Goal: Check status: Check status

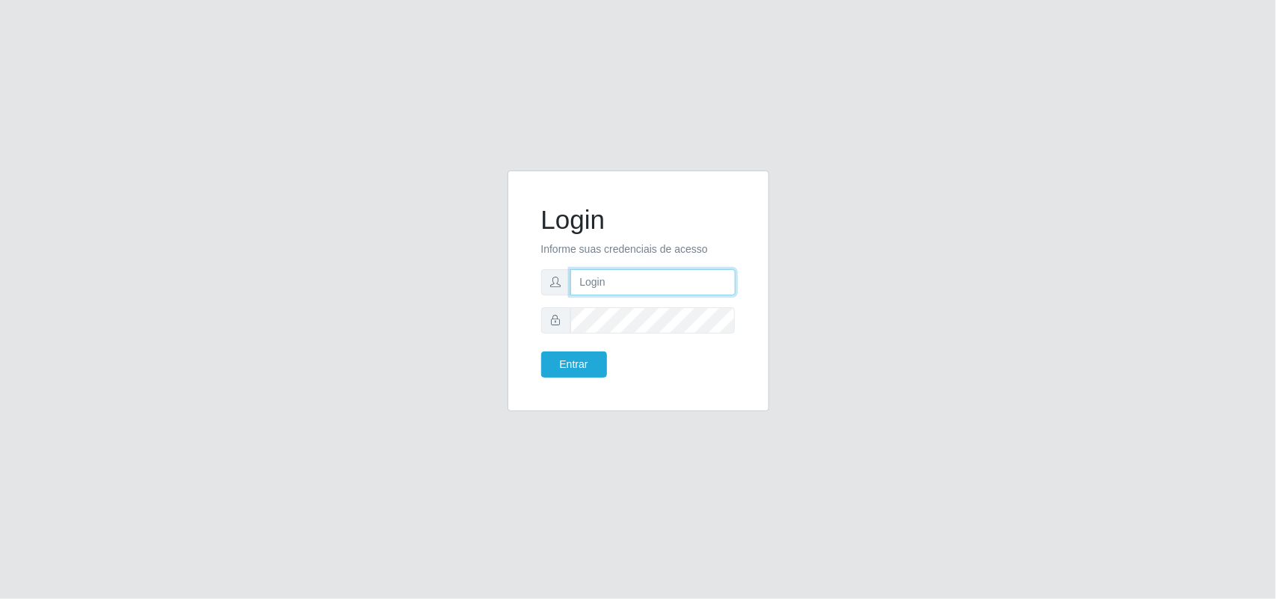
type input "marciel@bemaisb11"
click at [576, 348] on form "Login Informe suas credenciais de acesso marciel@bemaisb11 Entrar" at bounding box center [638, 290] width 194 height 173
click at [573, 361] on button "Entrar" at bounding box center [574, 364] width 66 height 26
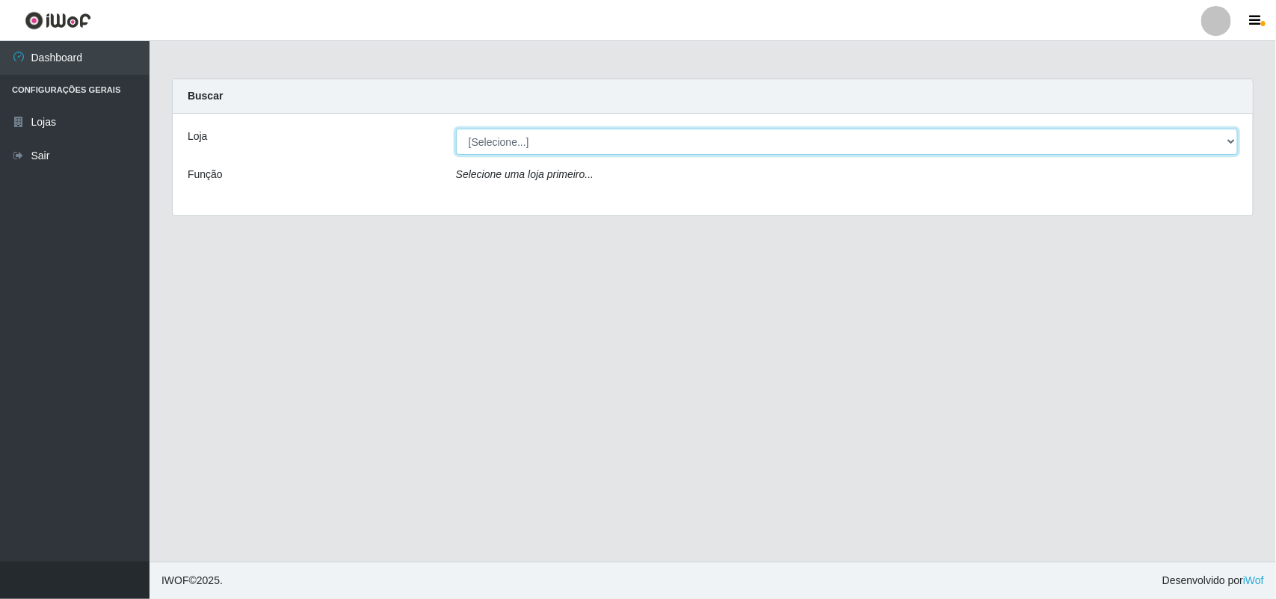
click at [683, 144] on select "[Selecione...] Bemais Supermercados - B11 Manaíra" at bounding box center [847, 142] width 782 height 26
select select "409"
click at [456, 129] on select "[Selecione...] Bemais Supermercados - B11 Manaíra" at bounding box center [847, 142] width 782 height 26
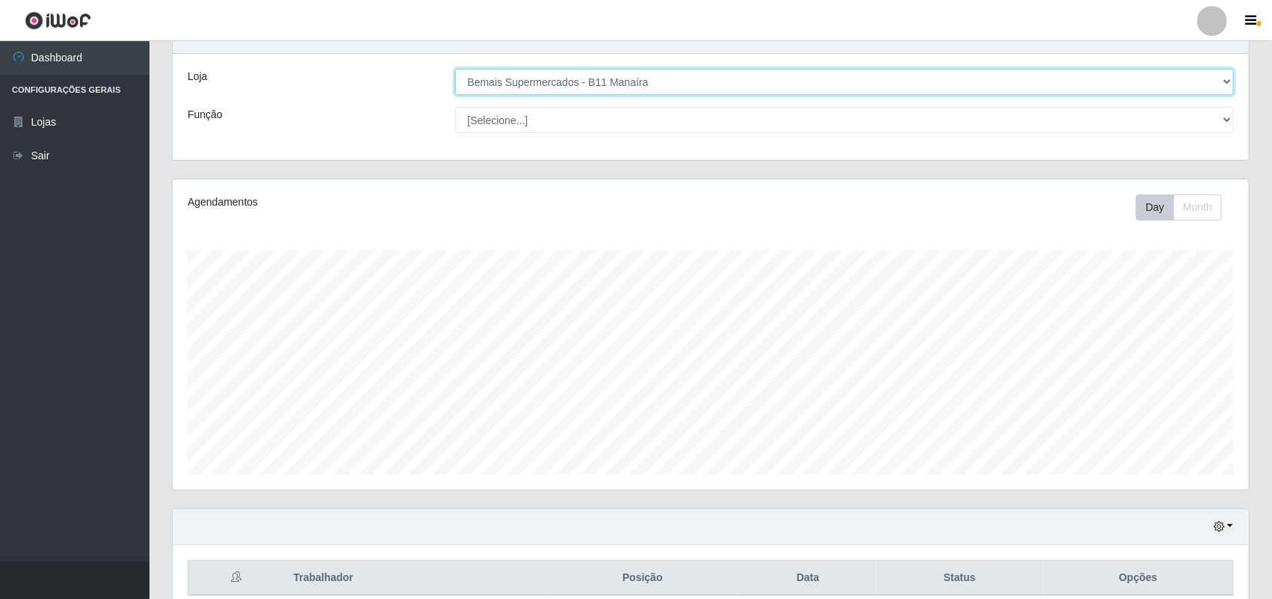
scroll to position [129, 0]
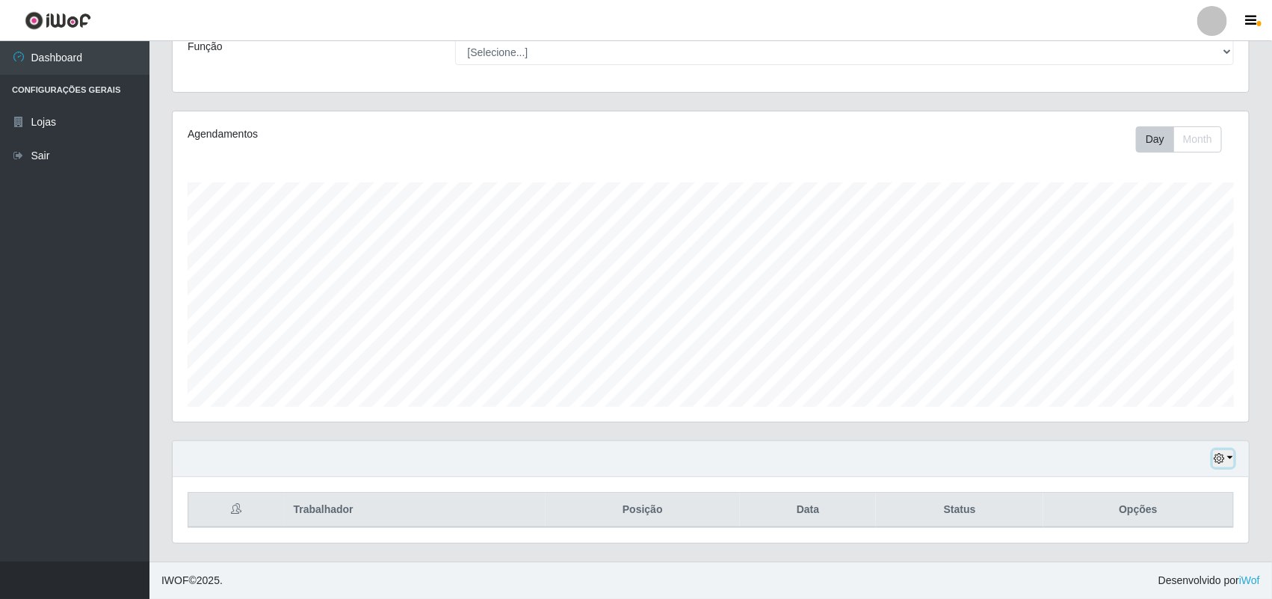
click at [1219, 458] on icon "button" at bounding box center [1219, 458] width 10 height 10
click at [1185, 409] on button "1 Semana" at bounding box center [1174, 402] width 118 height 31
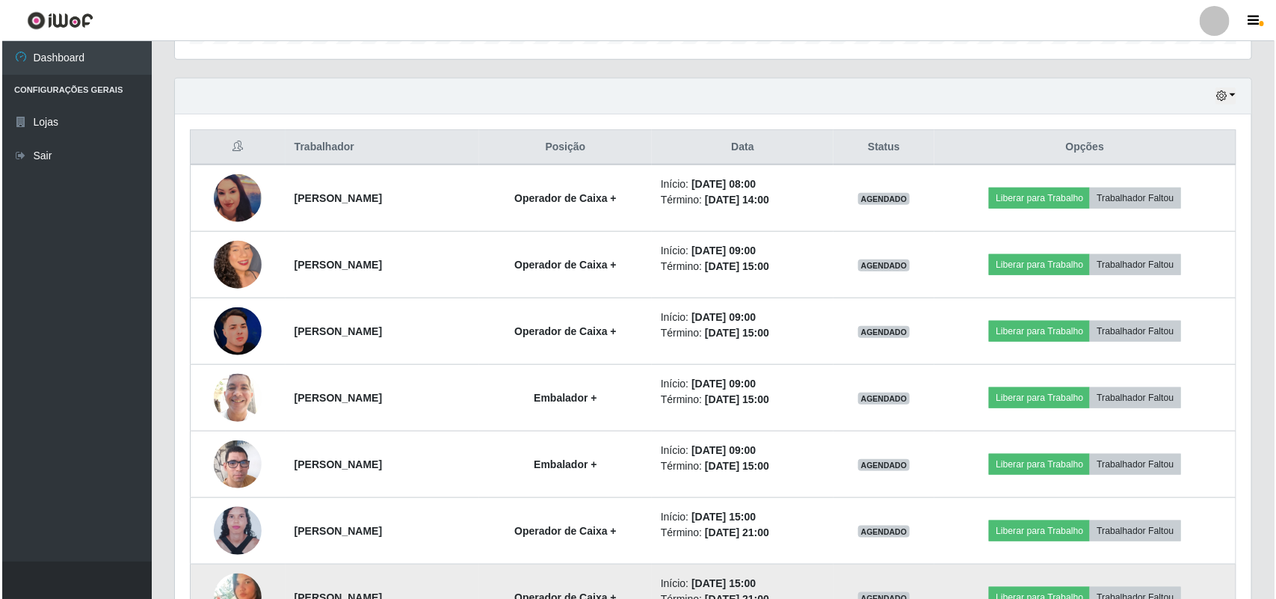
scroll to position [597, 0]
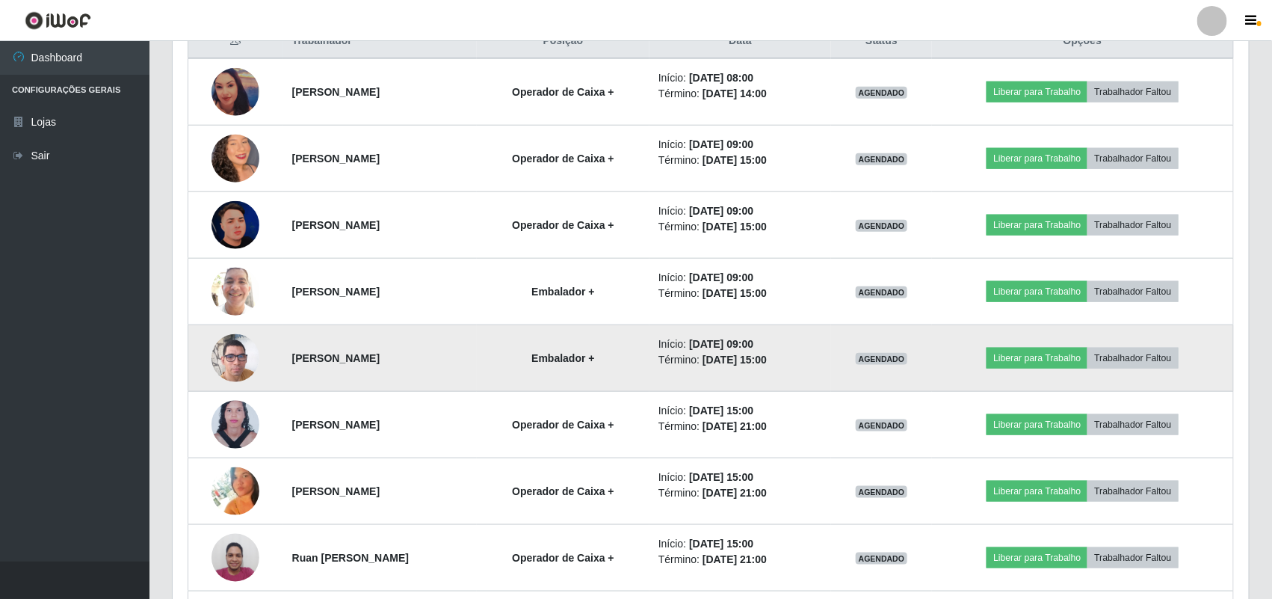
click at [265, 361] on td at bounding box center [235, 358] width 95 height 67
click at [244, 359] on img at bounding box center [236, 357] width 48 height 85
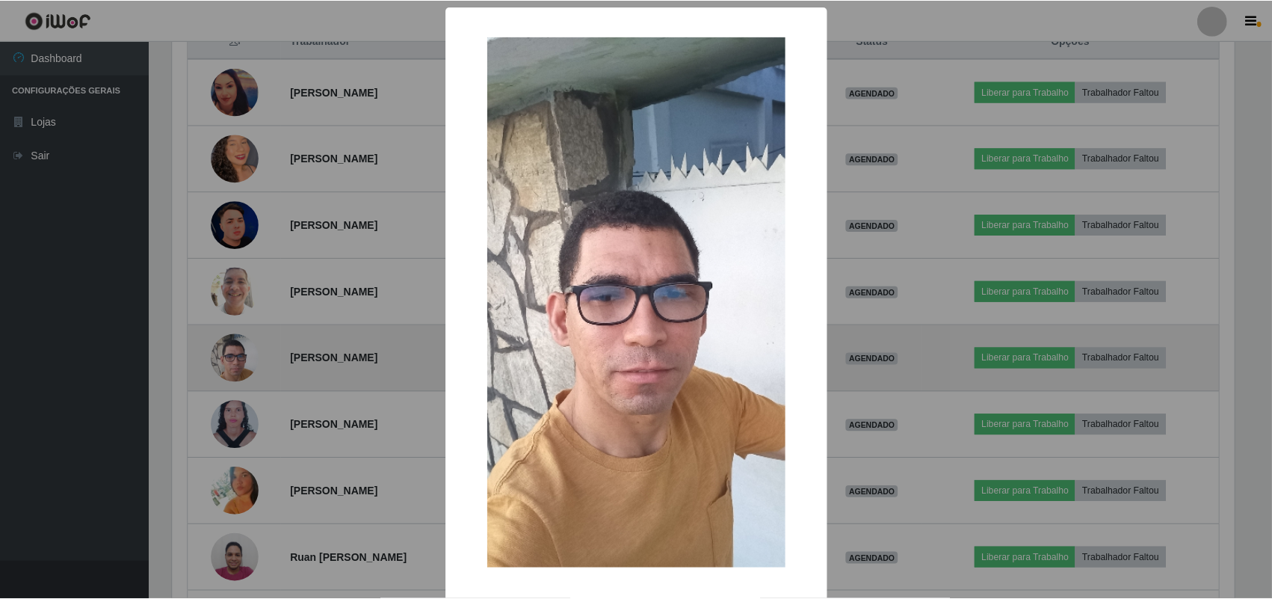
scroll to position [311, 1066]
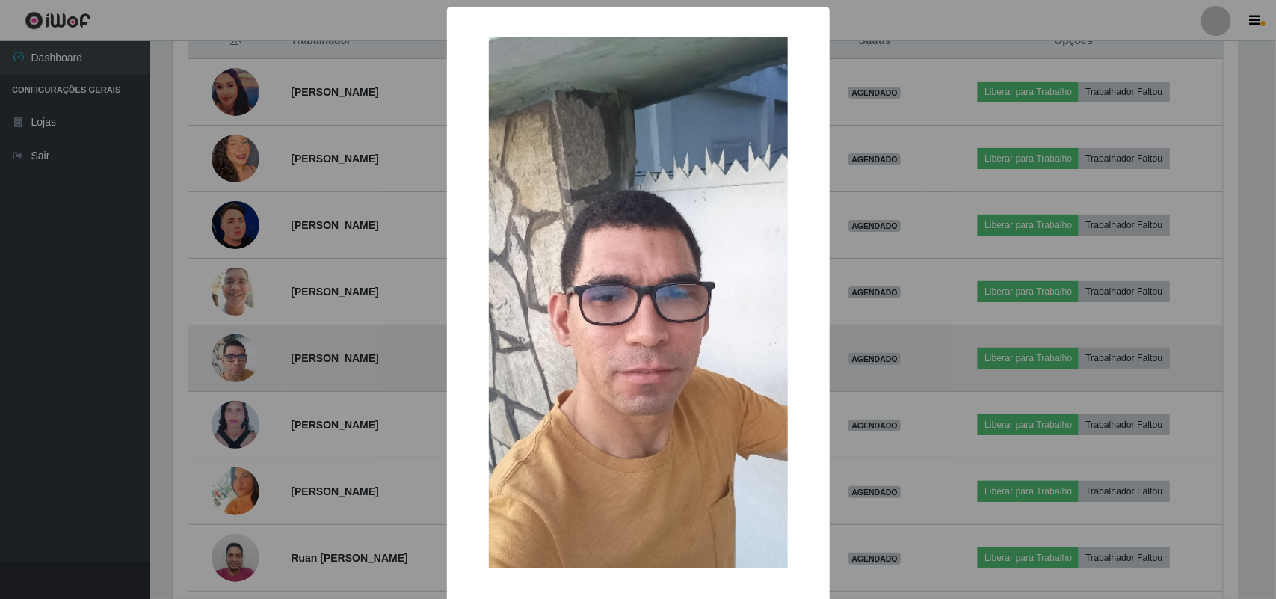
click at [244, 359] on div "× OK Cancel" at bounding box center [638, 299] width 1276 height 599
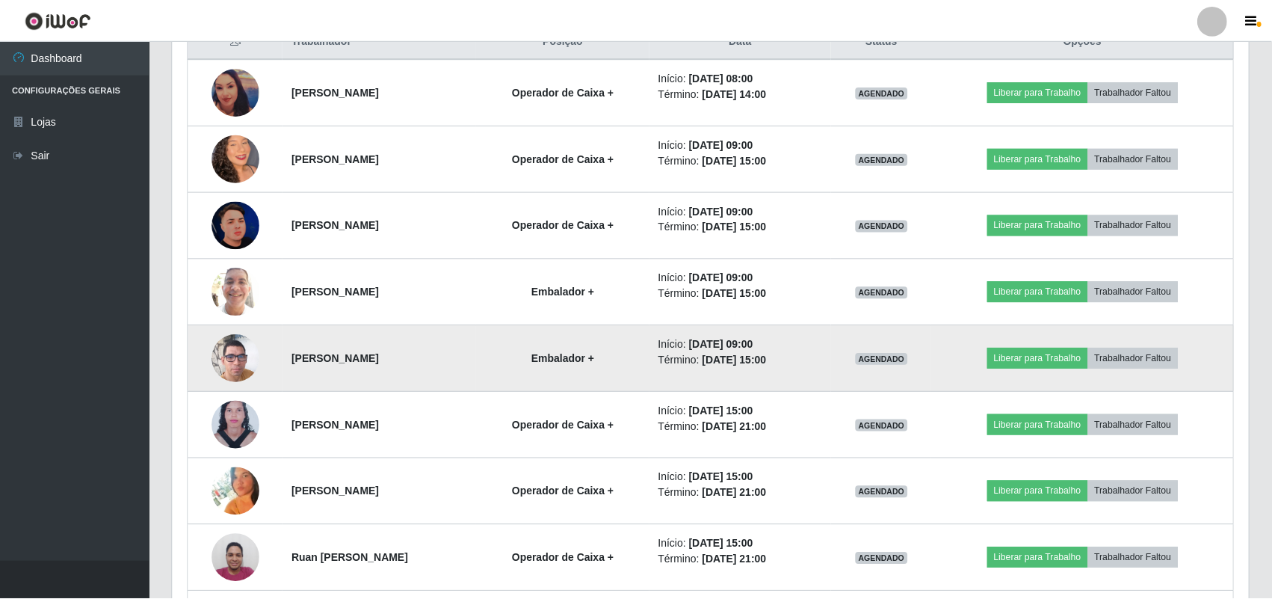
scroll to position [311, 1077]
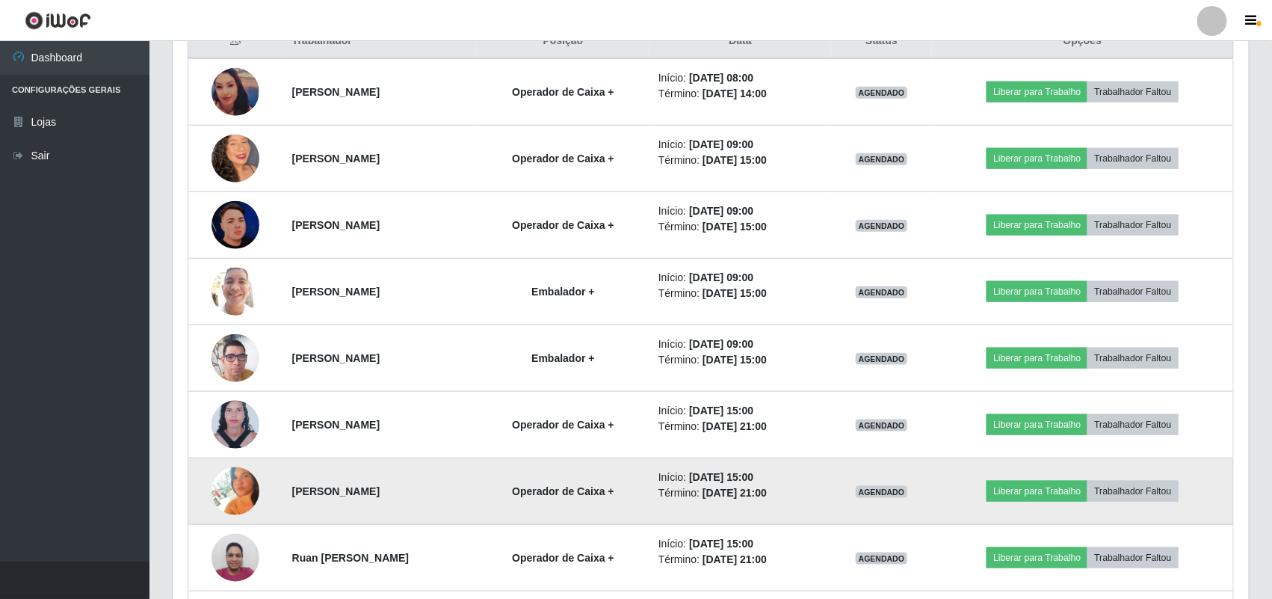
click at [236, 491] on img at bounding box center [236, 491] width 48 height 48
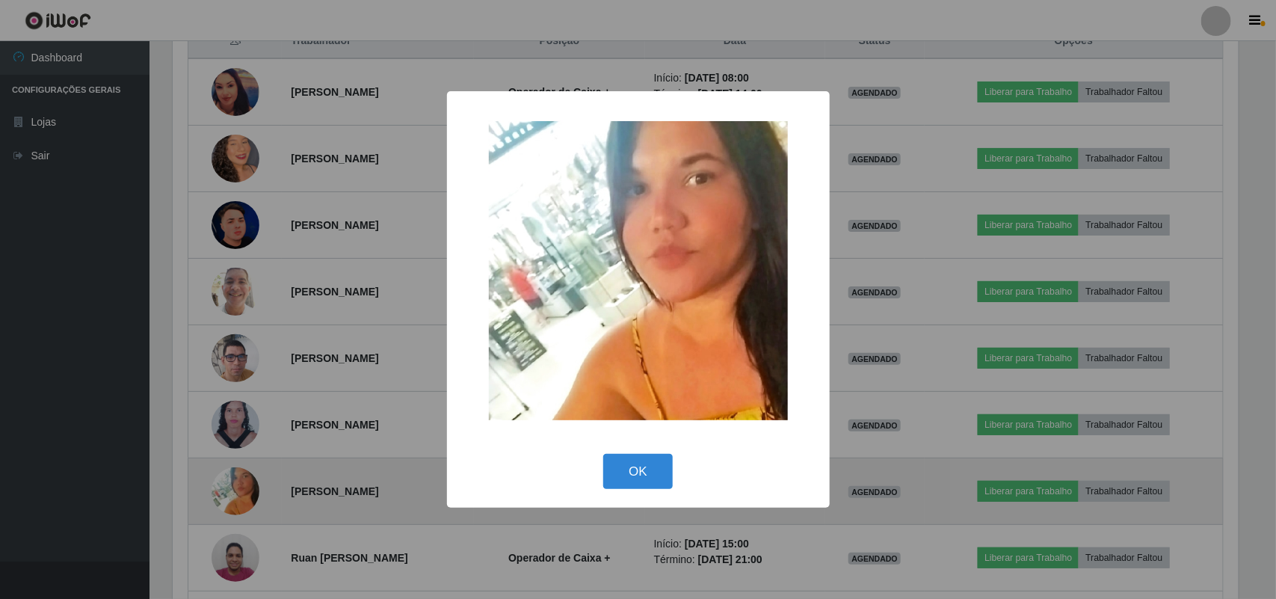
click at [236, 491] on div "× OK Cancel" at bounding box center [638, 299] width 1276 height 599
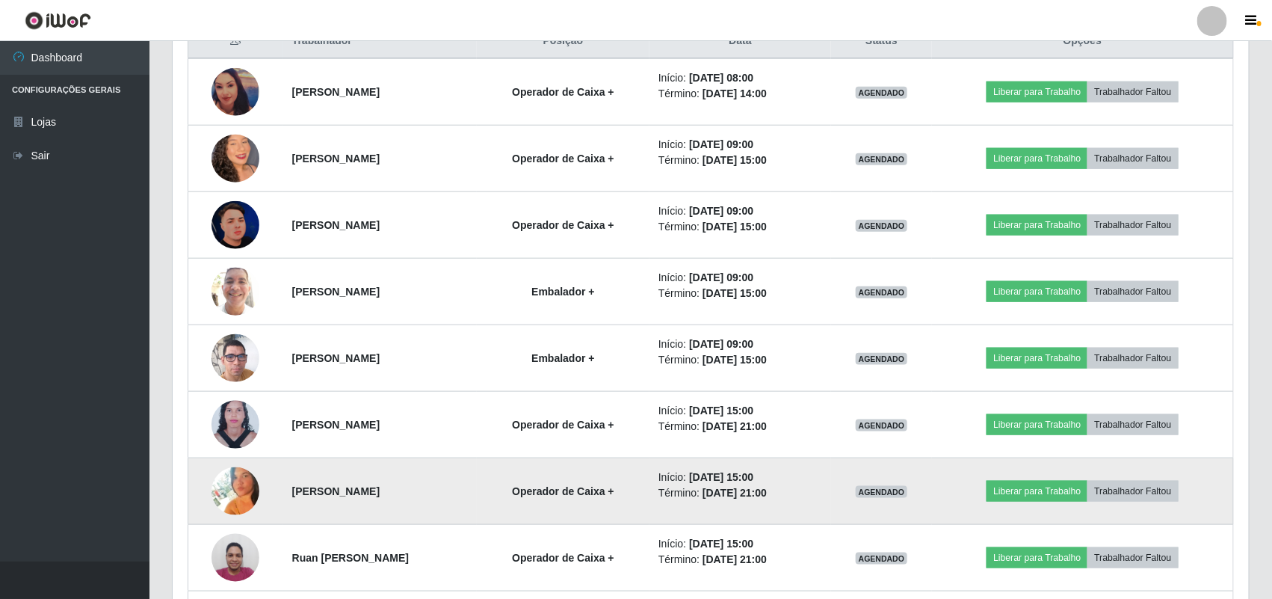
scroll to position [311, 1077]
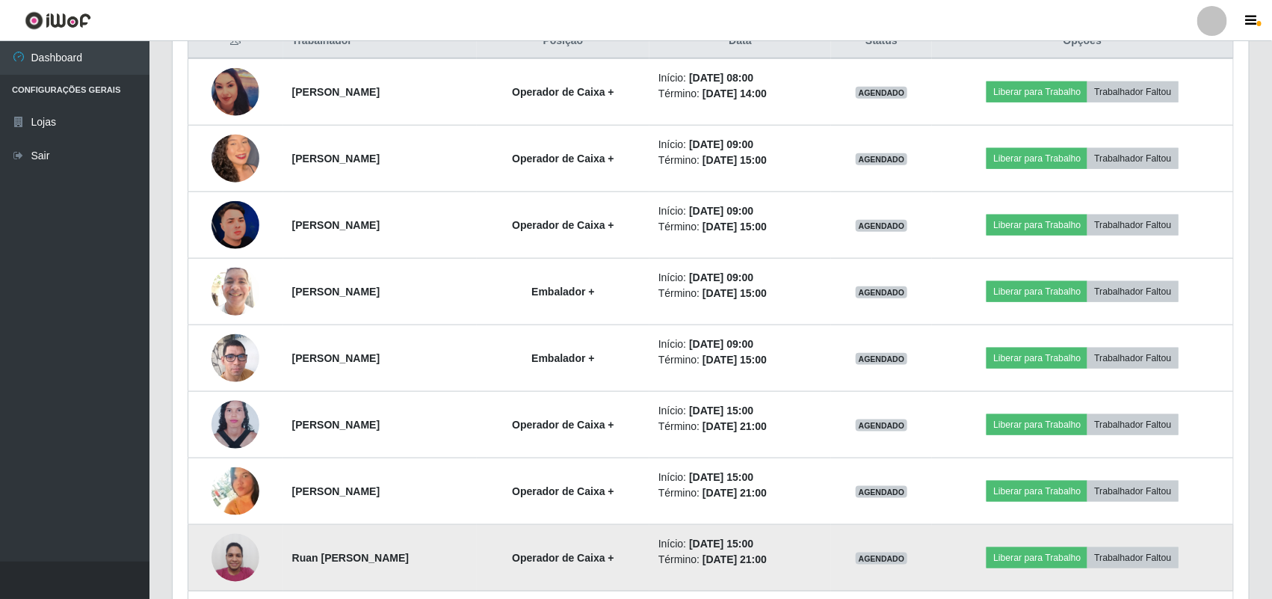
drag, startPoint x: 247, startPoint y: 539, endPoint x: 244, endPoint y: 550, distance: 11.6
click at [244, 550] on td at bounding box center [235, 558] width 95 height 67
click at [244, 551] on img at bounding box center [236, 558] width 48 height 64
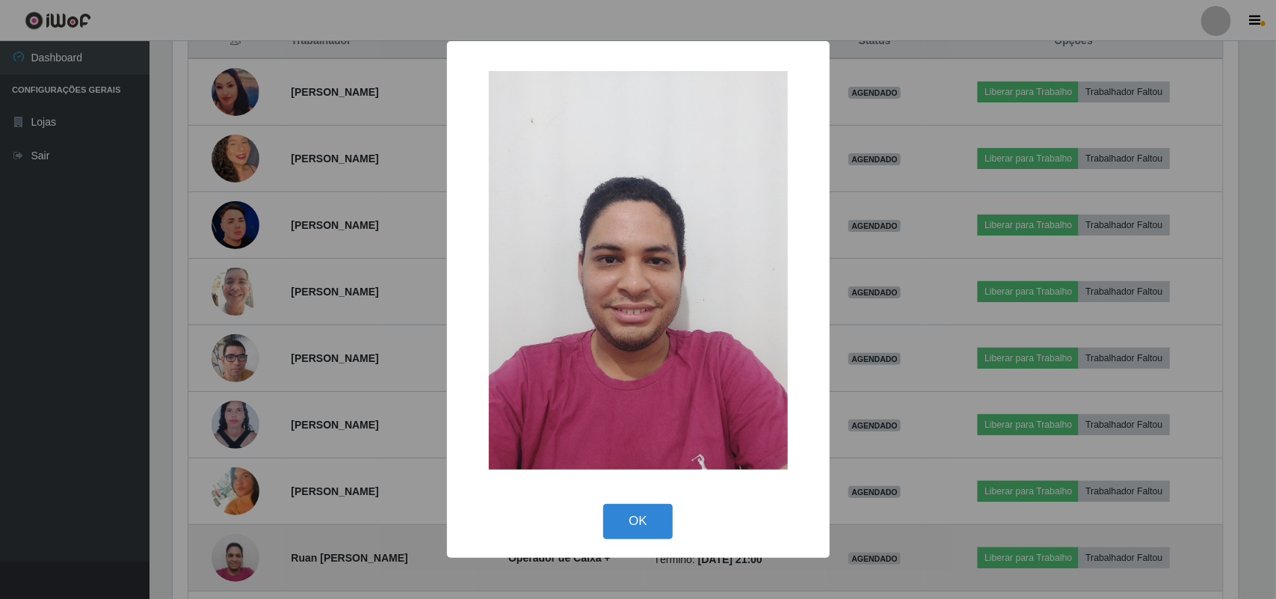
click at [244, 551] on div "× OK Cancel" at bounding box center [638, 299] width 1276 height 599
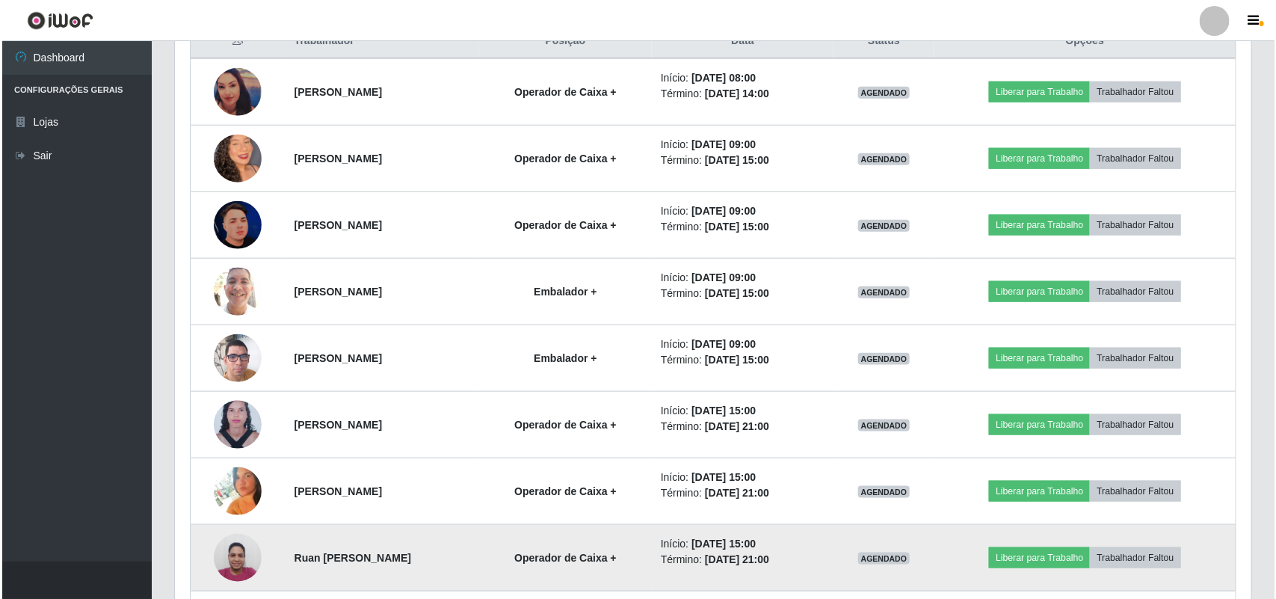
scroll to position [690, 0]
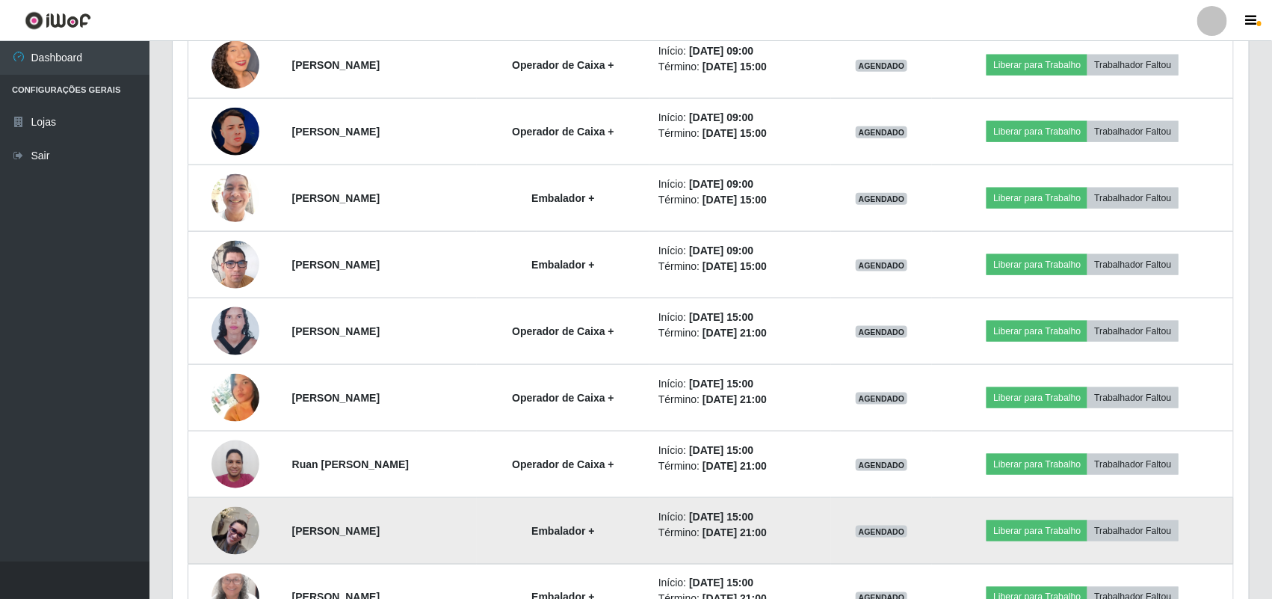
click at [247, 529] on img at bounding box center [236, 531] width 48 height 48
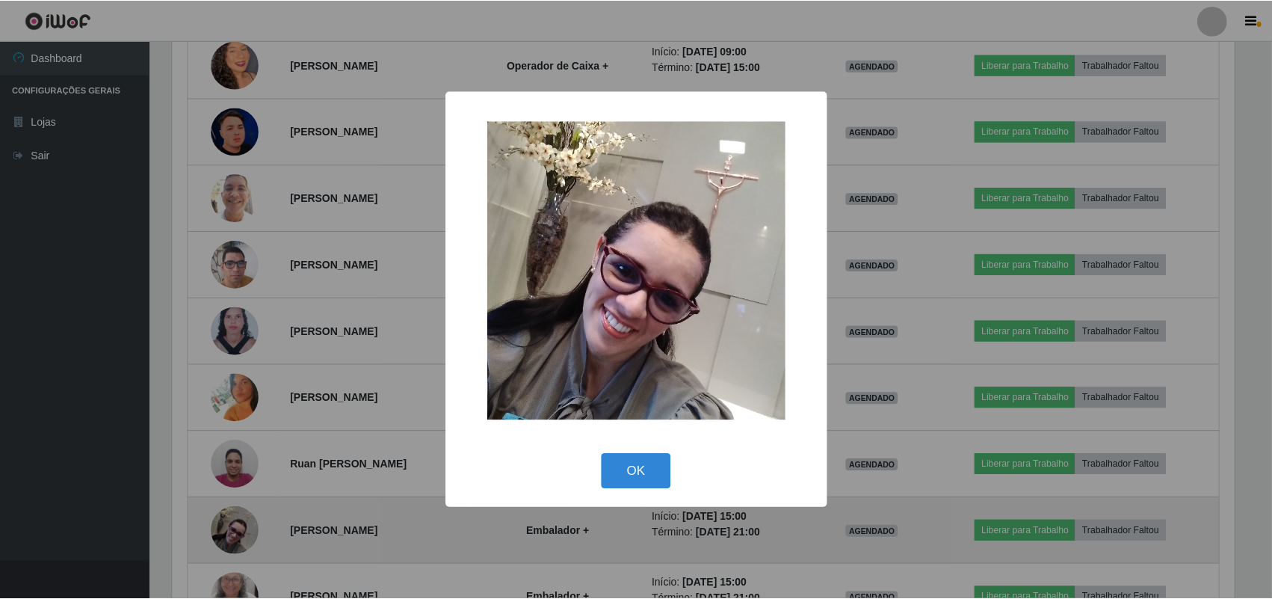
scroll to position [311, 1066]
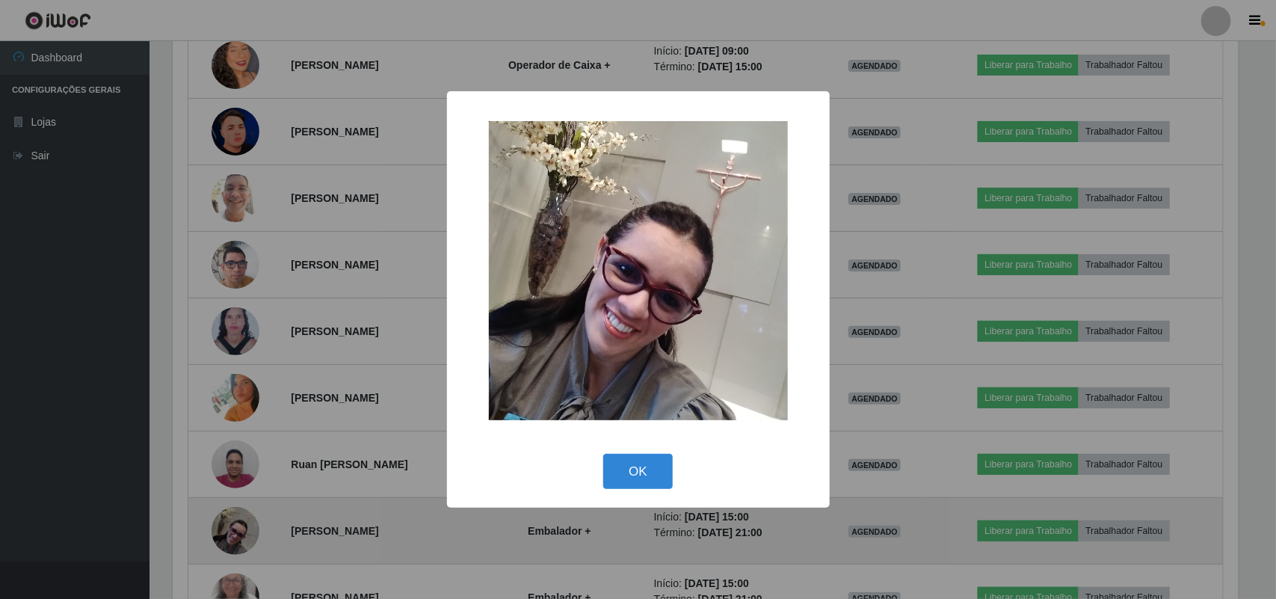
click at [247, 529] on div "× OK Cancel" at bounding box center [638, 299] width 1276 height 599
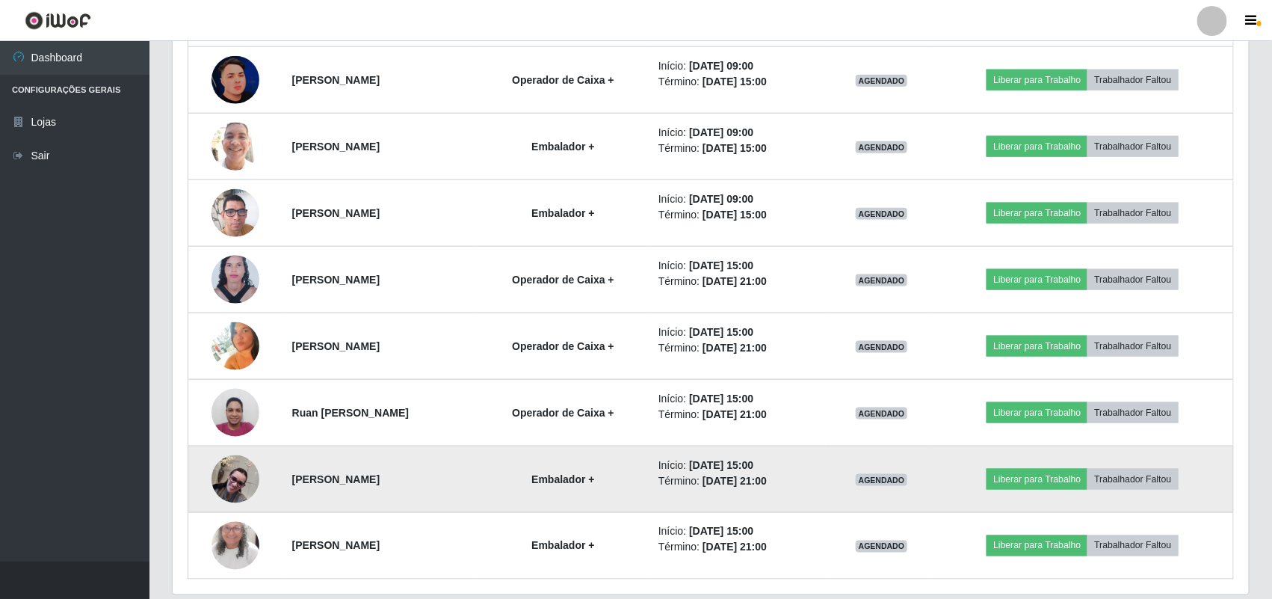
scroll to position [784, 0]
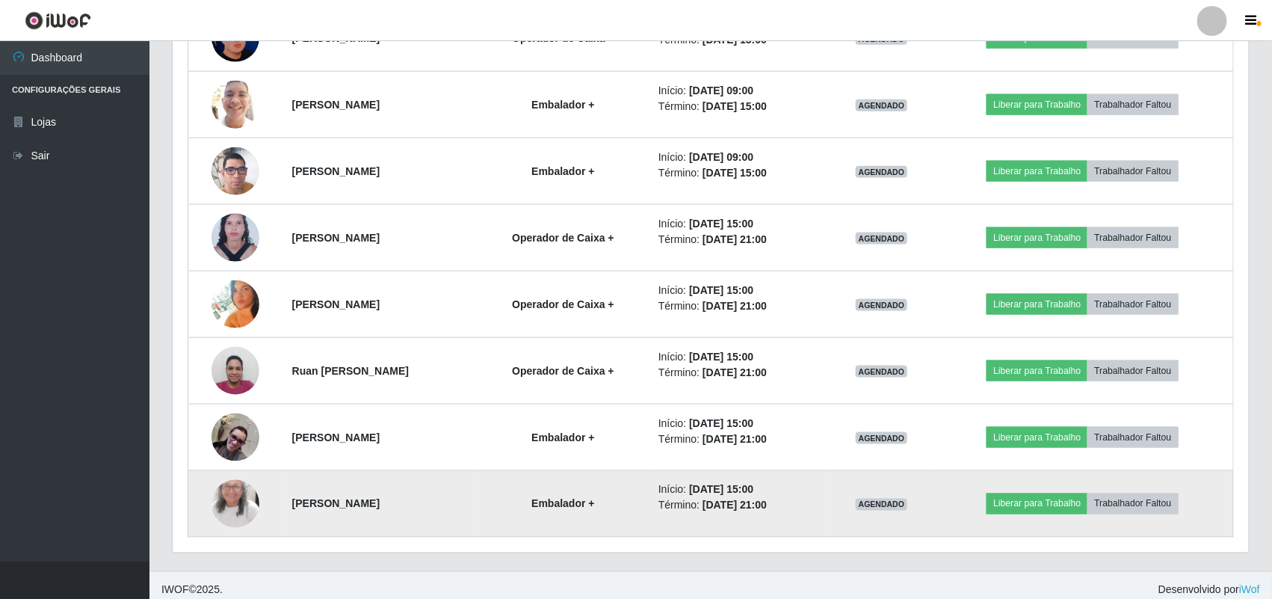
click at [230, 502] on img at bounding box center [236, 504] width 48 height 104
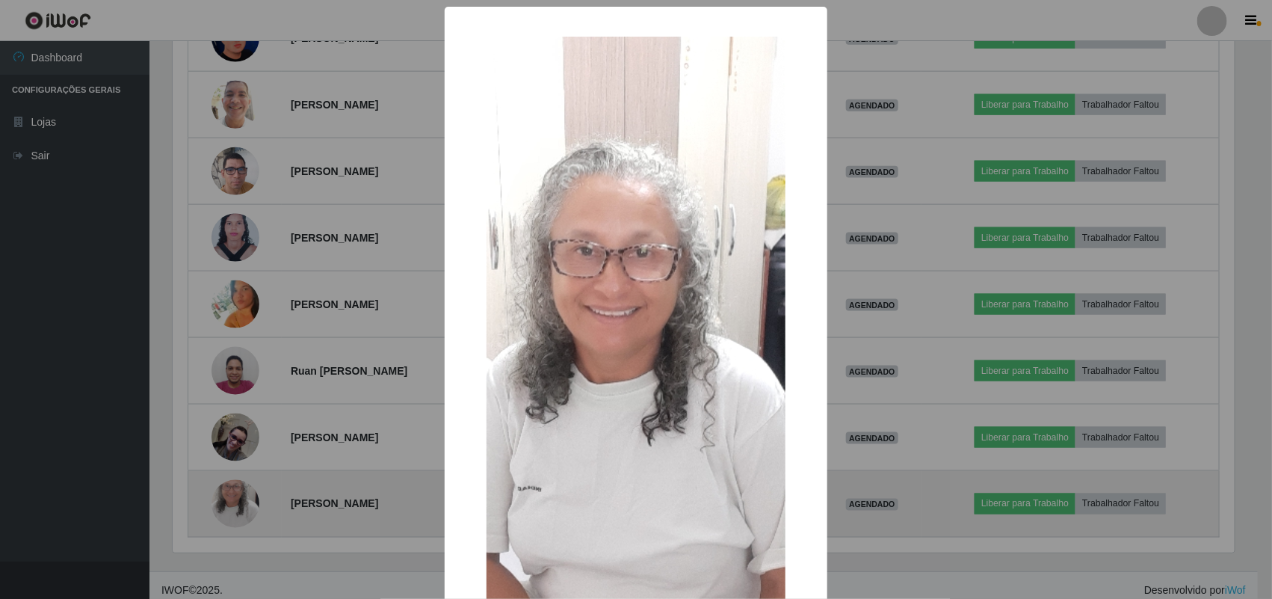
scroll to position [311, 1066]
click at [230, 502] on div "× OK Cancel" at bounding box center [638, 299] width 1276 height 599
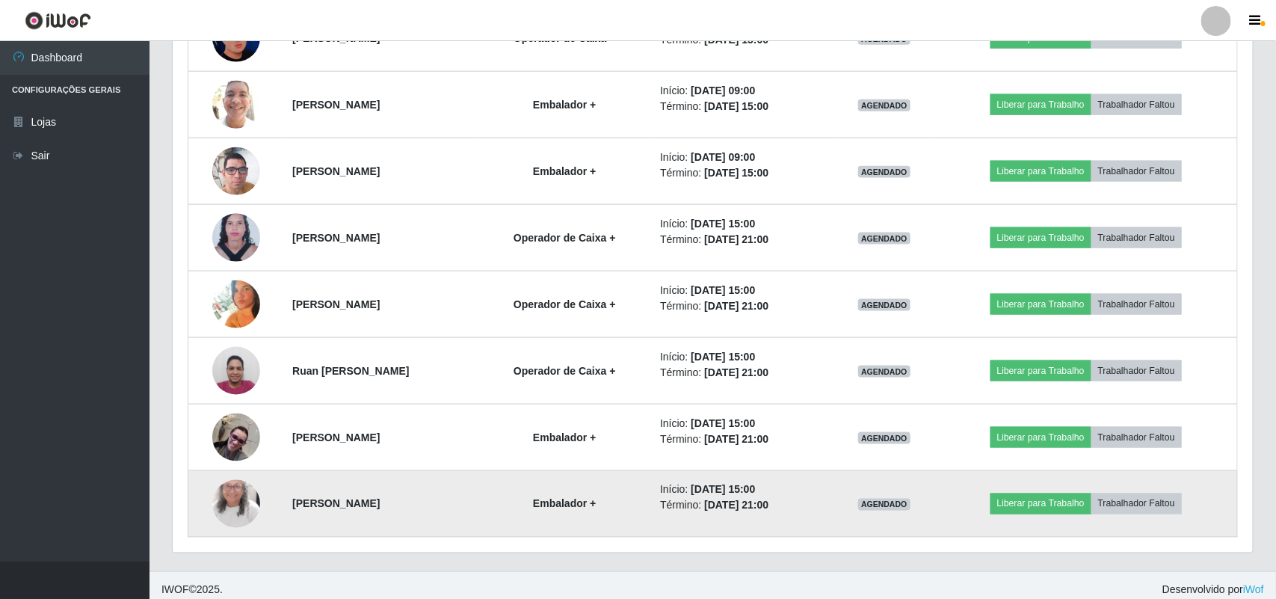
scroll to position [311, 1077]
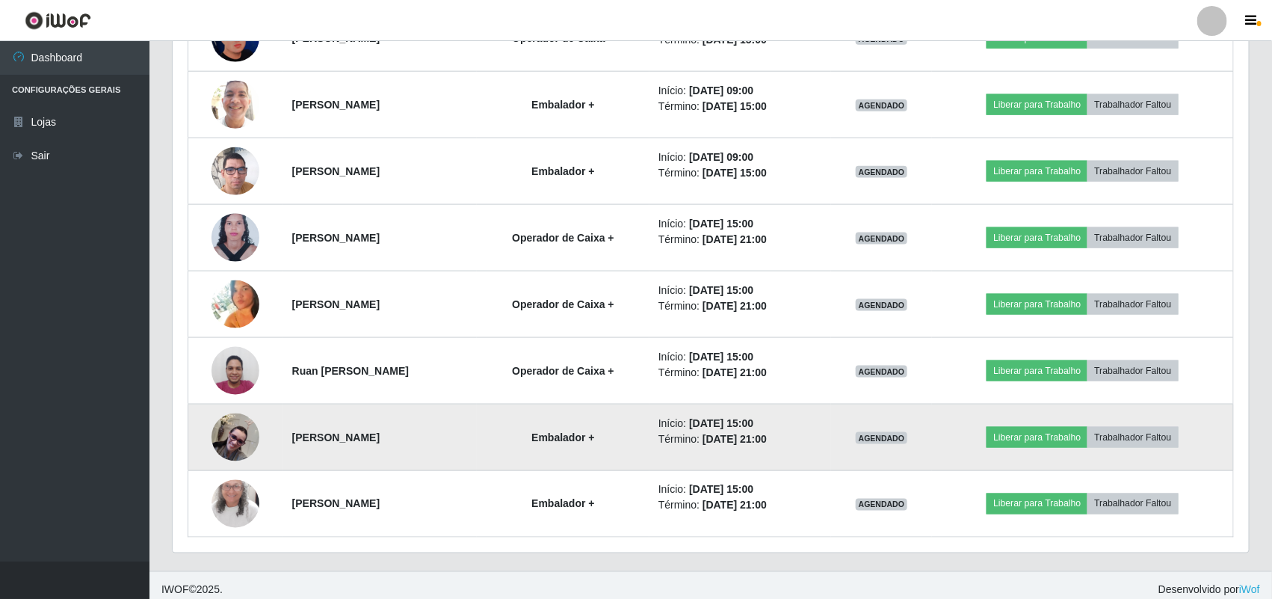
click at [230, 443] on img at bounding box center [236, 437] width 48 height 48
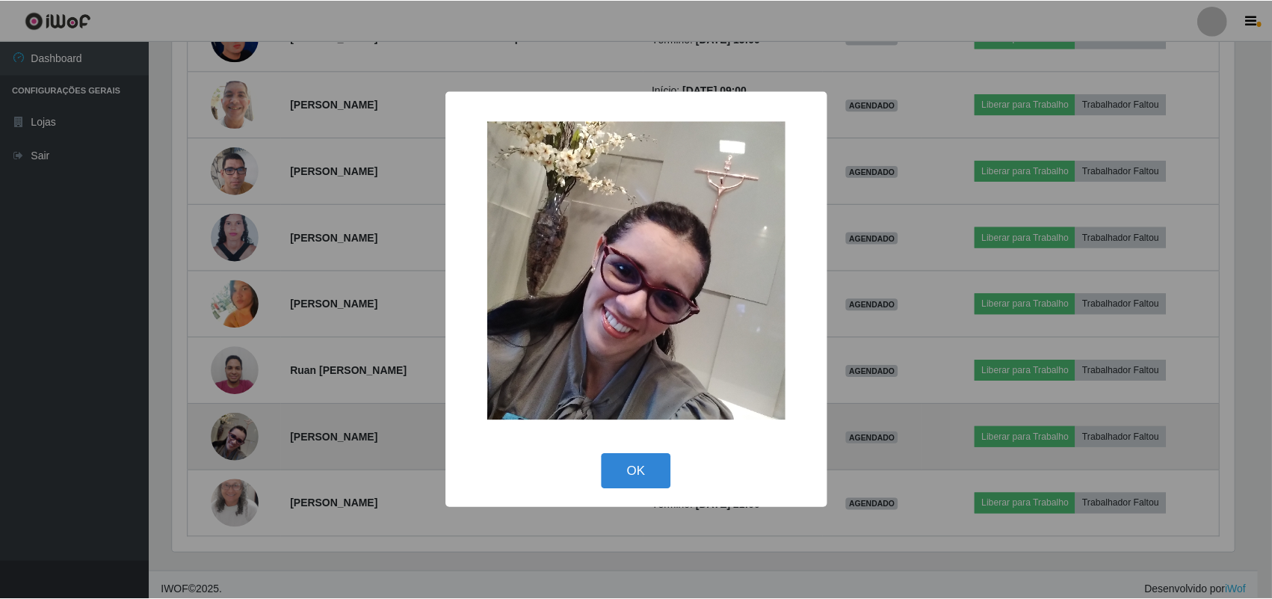
scroll to position [311, 1066]
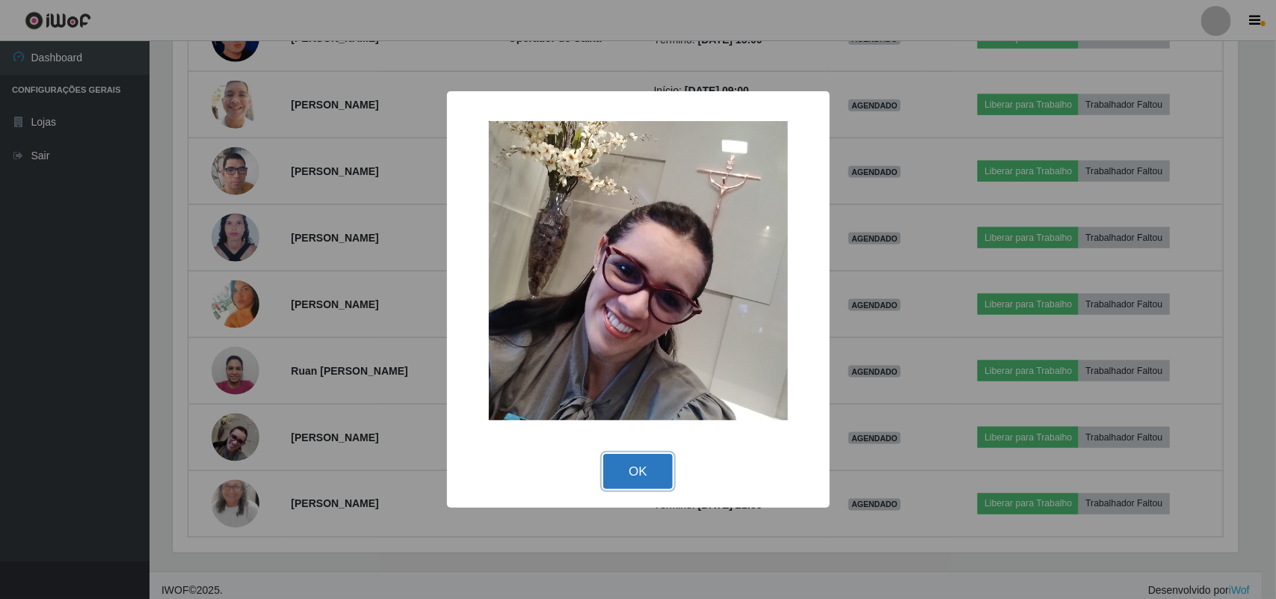
click at [624, 464] on button "OK" at bounding box center [638, 471] width 70 height 35
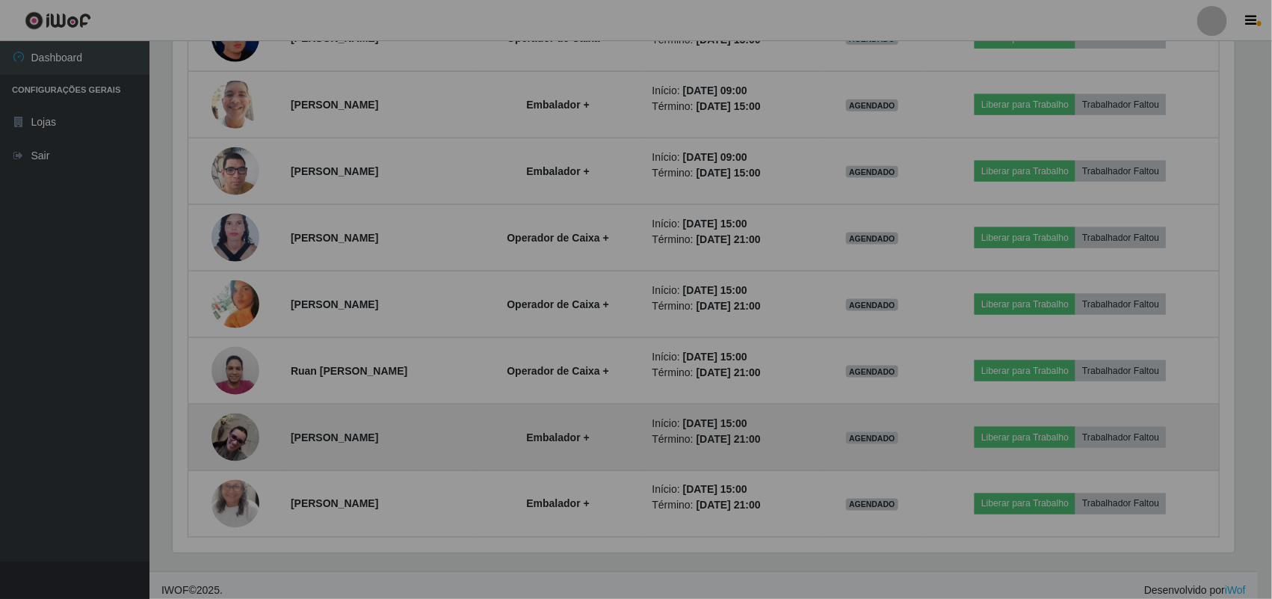
scroll to position [0, 0]
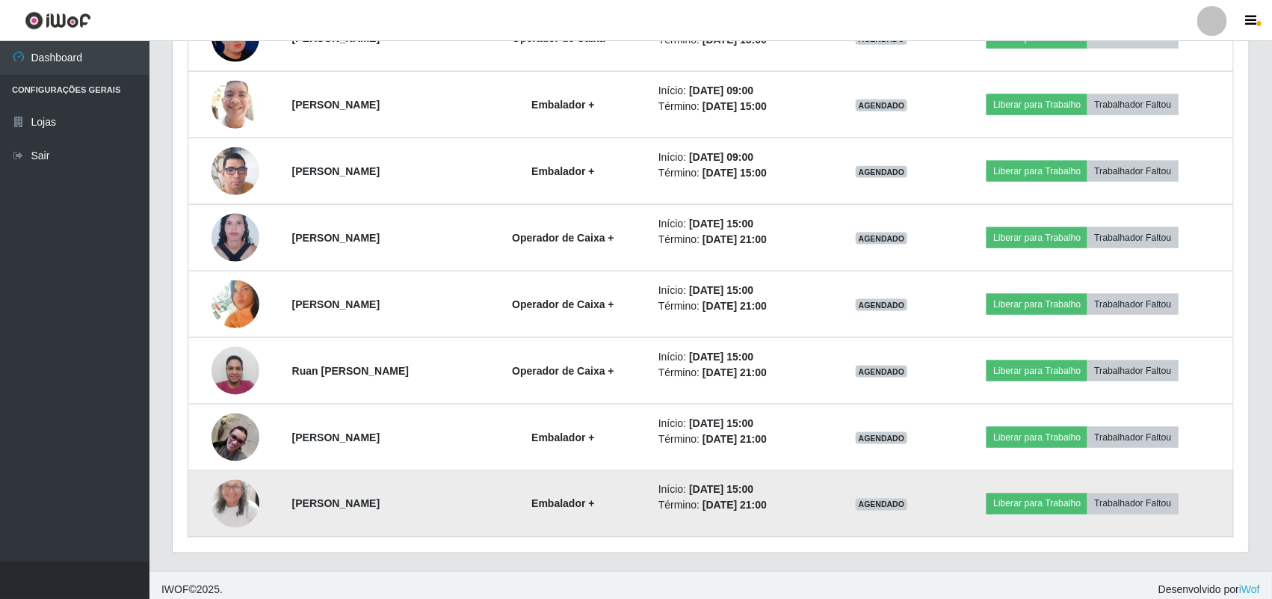
click at [236, 502] on img at bounding box center [236, 504] width 48 height 104
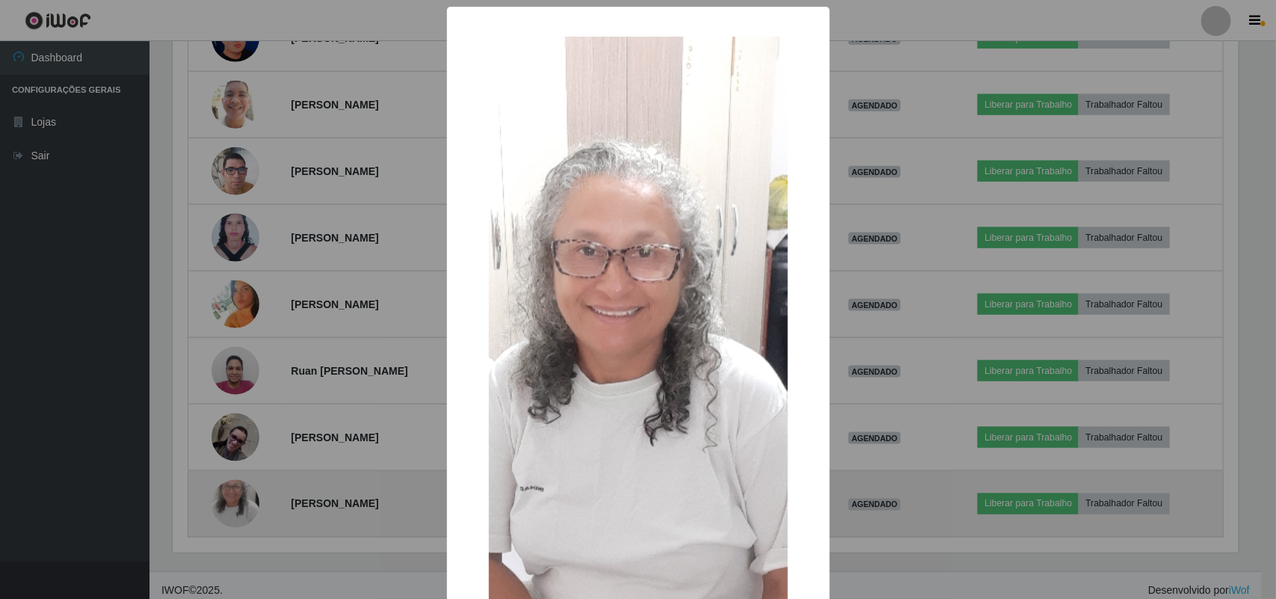
click at [236, 502] on div "× OK Cancel" at bounding box center [638, 299] width 1276 height 599
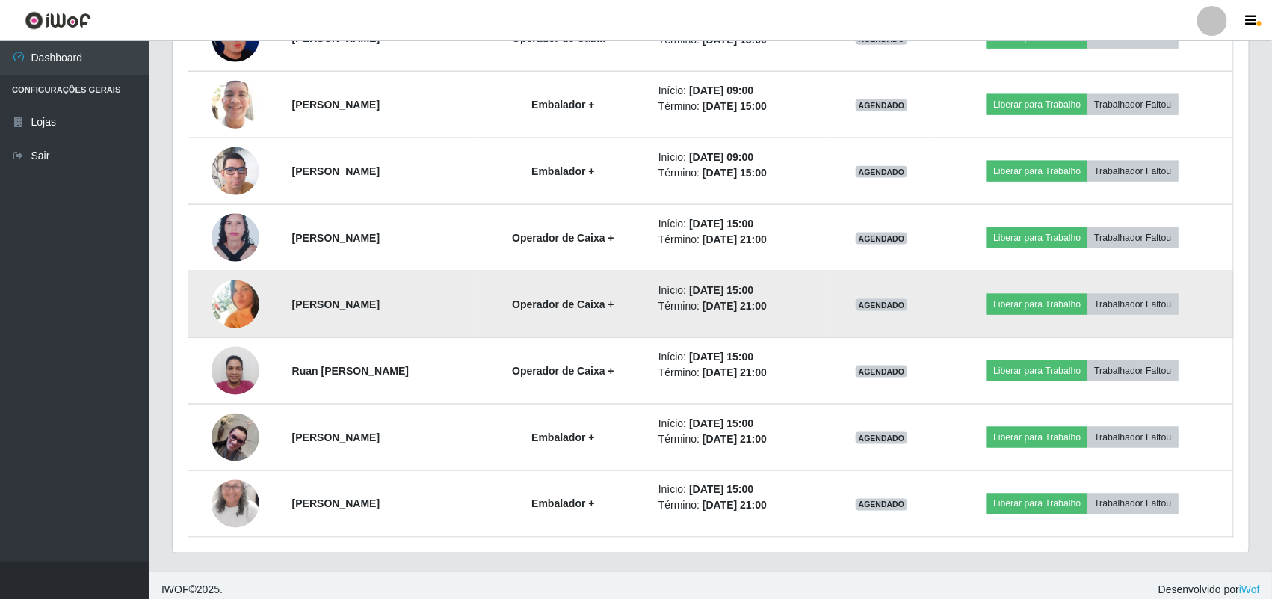
click at [243, 289] on img at bounding box center [236, 304] width 48 height 48
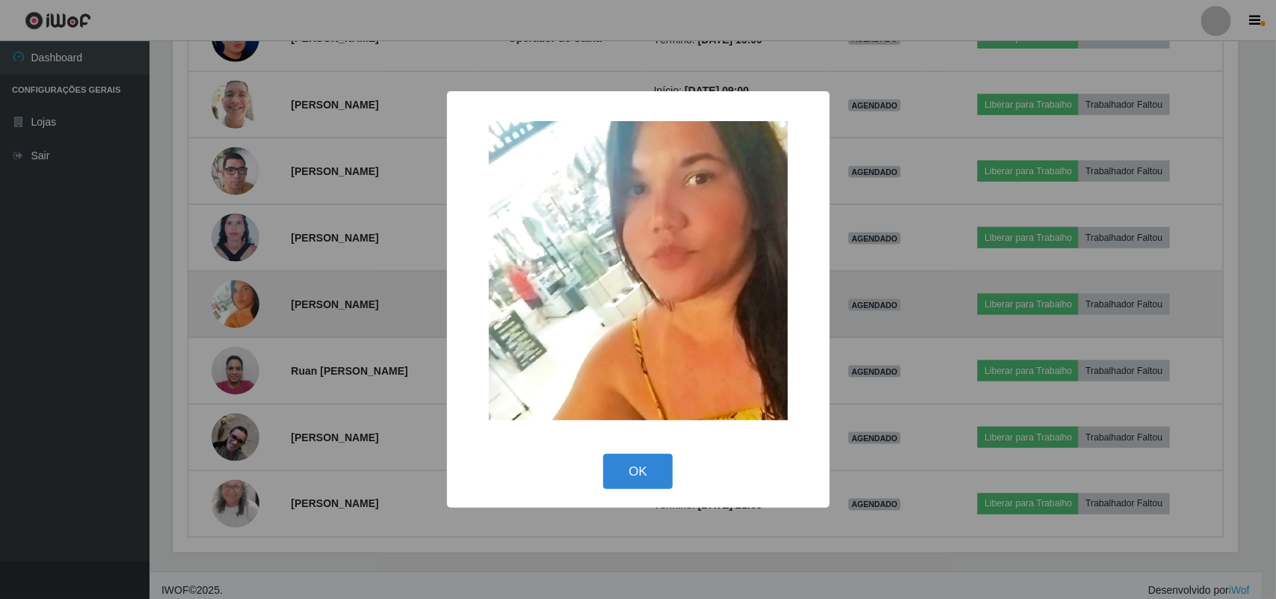
click at [243, 289] on div "× OK Cancel" at bounding box center [638, 299] width 1276 height 599
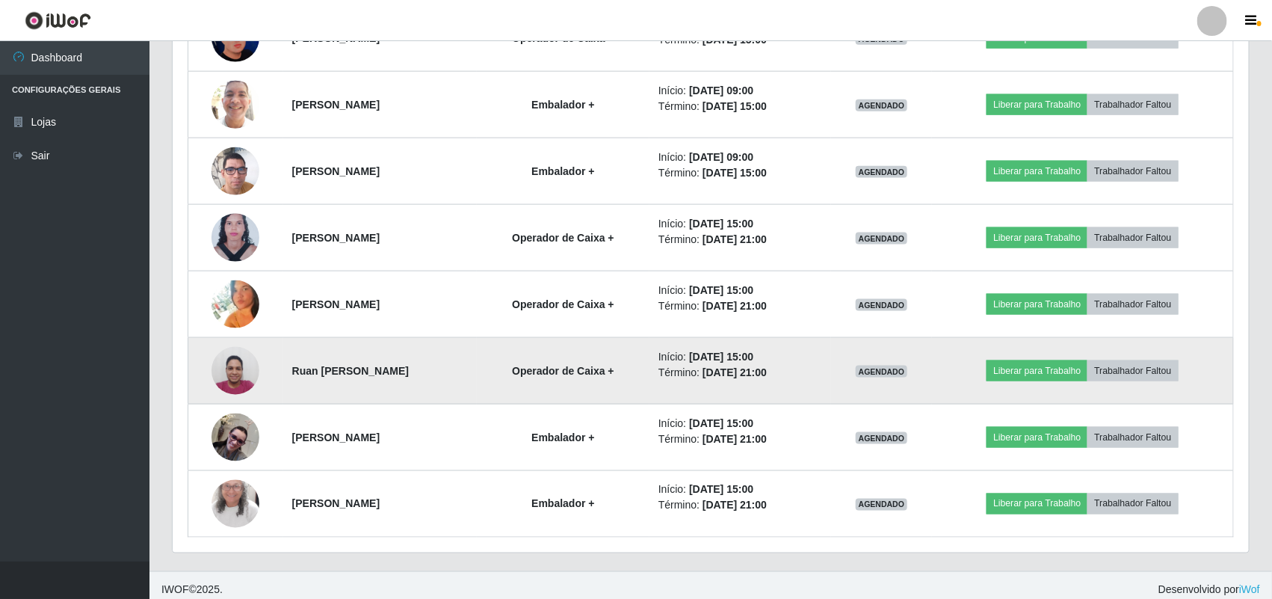
click at [241, 400] on td at bounding box center [235, 371] width 95 height 67
click at [227, 365] on img at bounding box center [236, 371] width 48 height 64
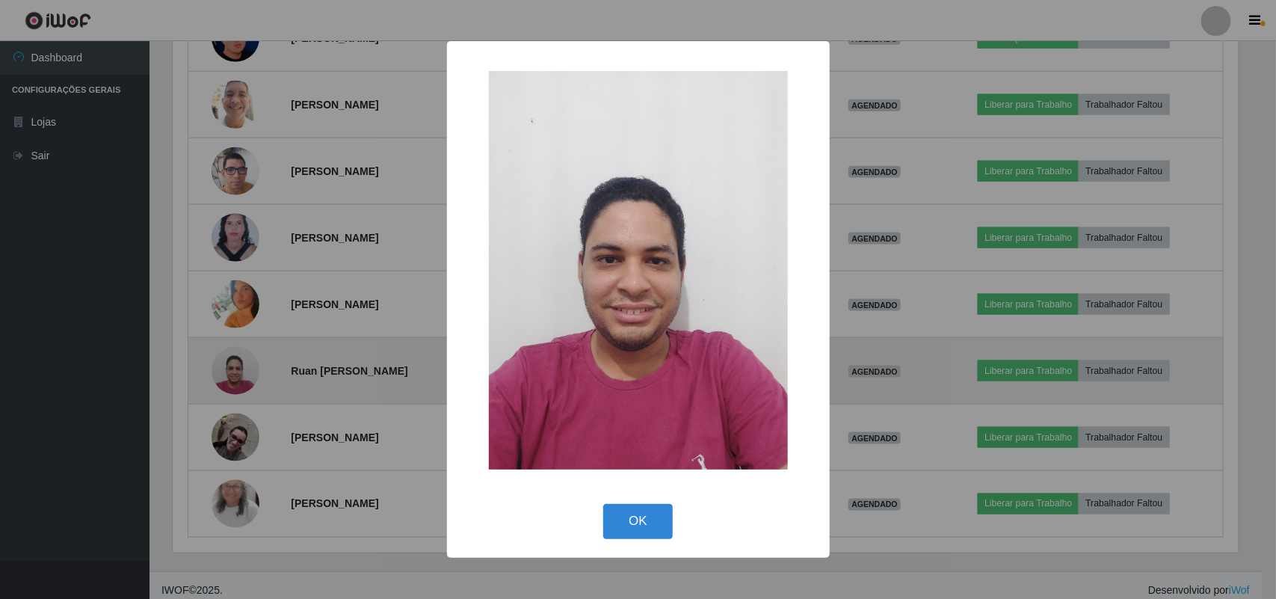
click at [227, 365] on div "× OK Cancel" at bounding box center [638, 299] width 1276 height 599
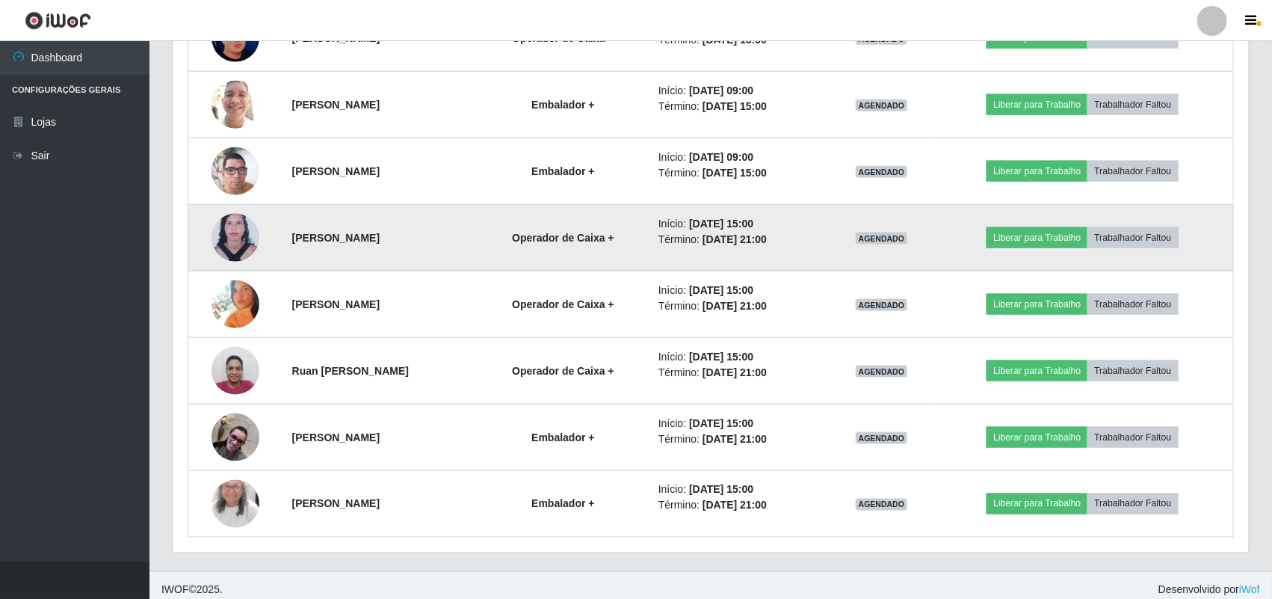
click at [226, 213] on td at bounding box center [235, 238] width 95 height 67
click at [227, 236] on img at bounding box center [236, 238] width 48 height 65
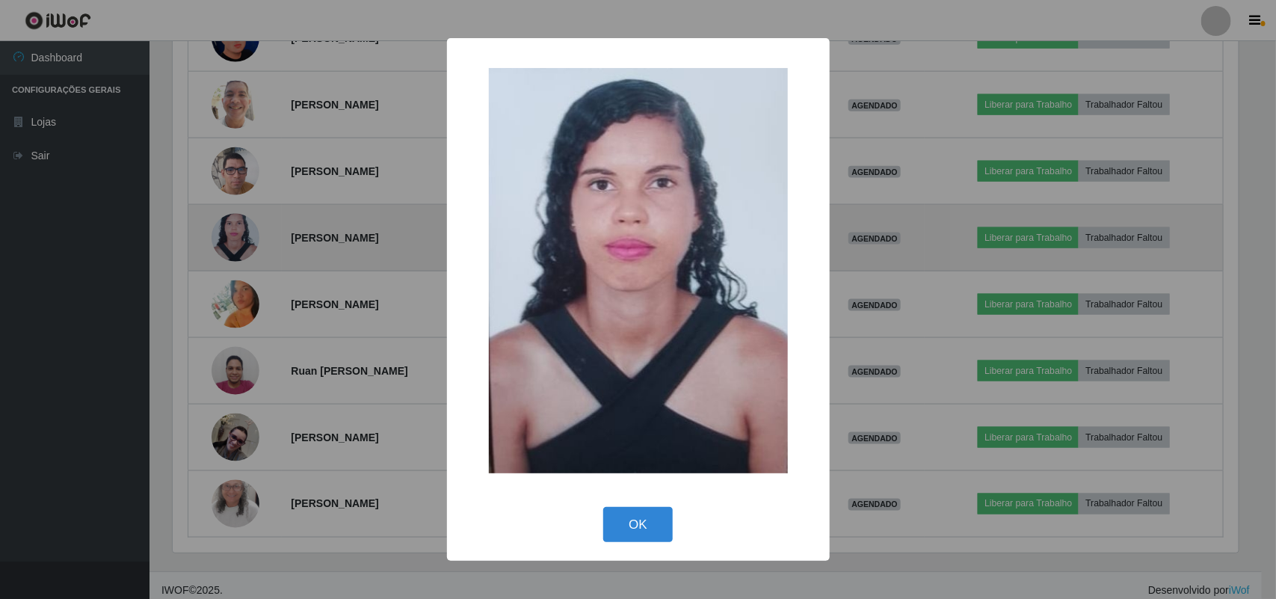
click at [227, 236] on div "× OK Cancel" at bounding box center [638, 299] width 1276 height 599
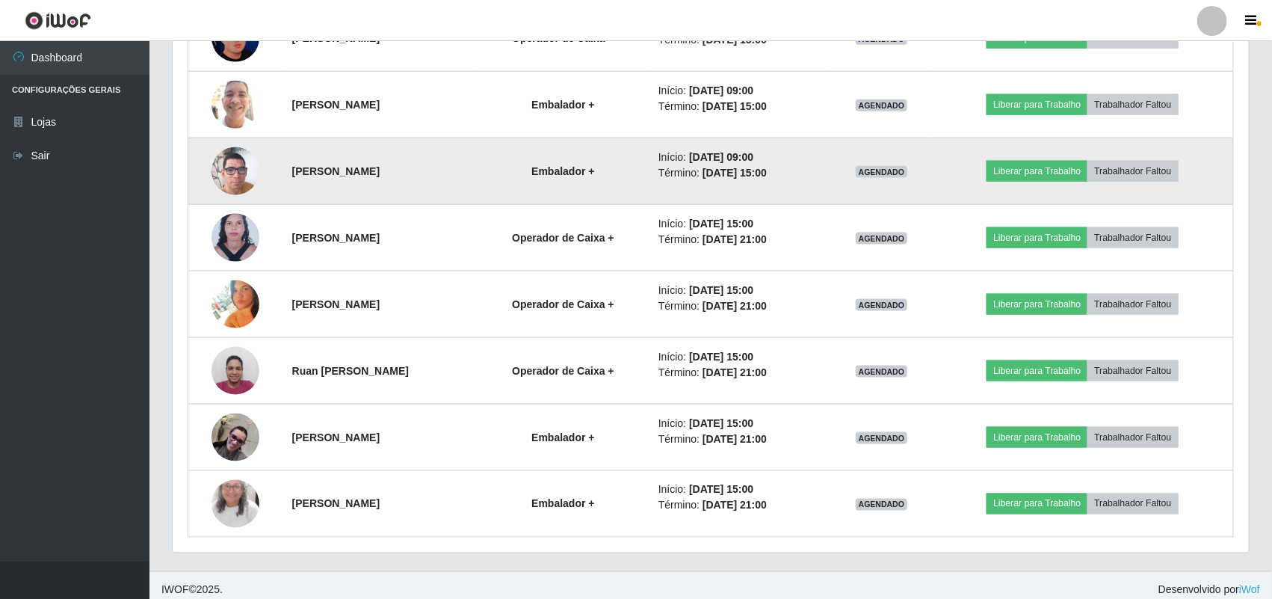
click at [230, 178] on img at bounding box center [236, 171] width 48 height 85
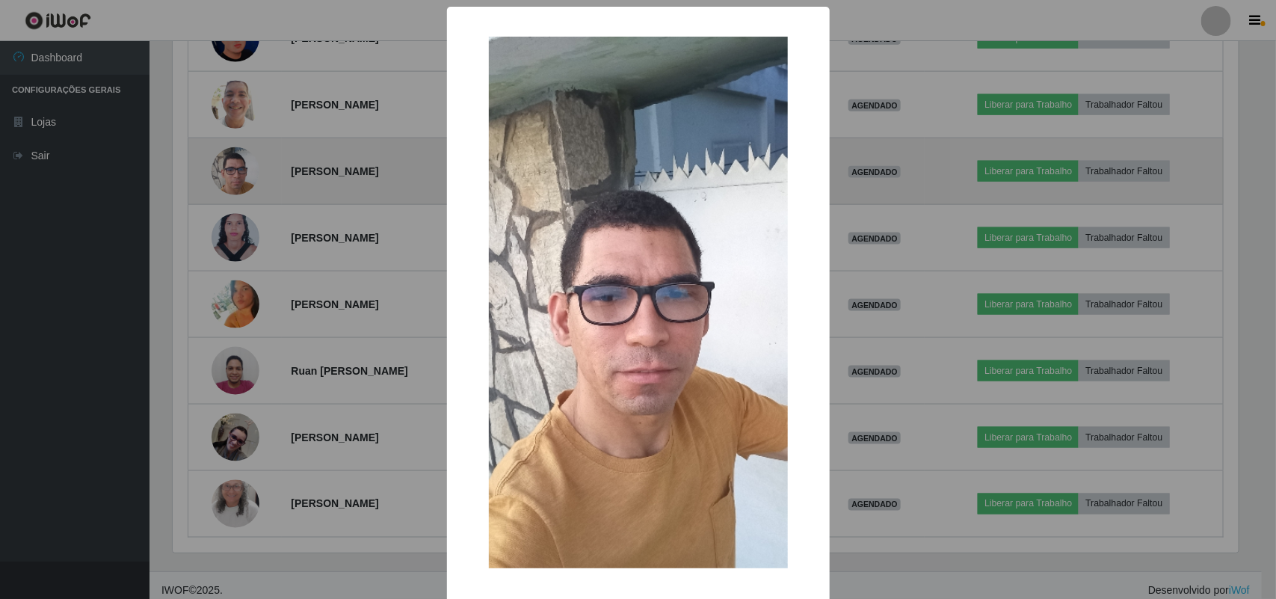
click at [230, 178] on div "× OK Cancel" at bounding box center [638, 299] width 1276 height 599
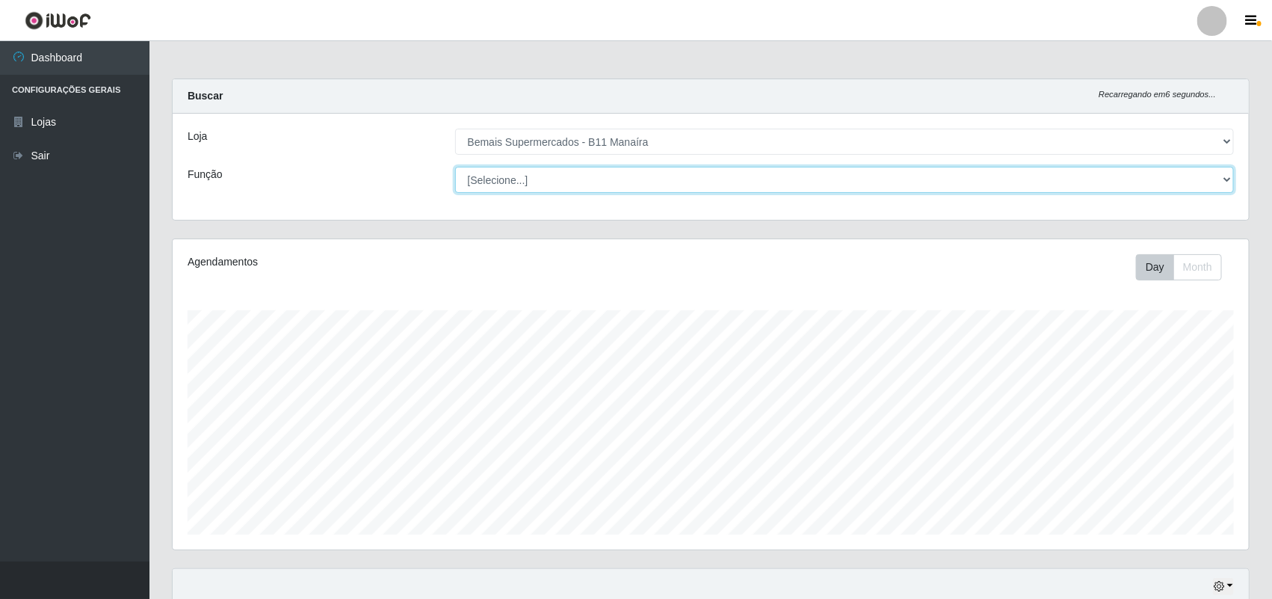
click at [523, 181] on select "[Selecione...] ASG ASG + ASG ++ Auxiliar de Estacionamento Auxiliar de Estacion…" at bounding box center [845, 180] width 780 height 26
click at [536, 174] on select "[Selecione...] ASG ASG + ASG ++ Auxiliar de Estacionamento Auxiliar de Estacion…" at bounding box center [845, 180] width 780 height 26
click at [455, 167] on select "[Selecione...] ASG ASG + ASG ++ Auxiliar de Estacionamento Auxiliar de Estacion…" at bounding box center [845, 180] width 780 height 26
click at [754, 173] on select "[Selecione...] ASG ASG + ASG ++ Auxiliar de Estacionamento Auxiliar de Estacion…" at bounding box center [845, 180] width 780 height 26
click at [455, 167] on select "[Selecione...] ASG ASG + ASG ++ Auxiliar de Estacionamento Auxiliar de Estacion…" at bounding box center [845, 180] width 780 height 26
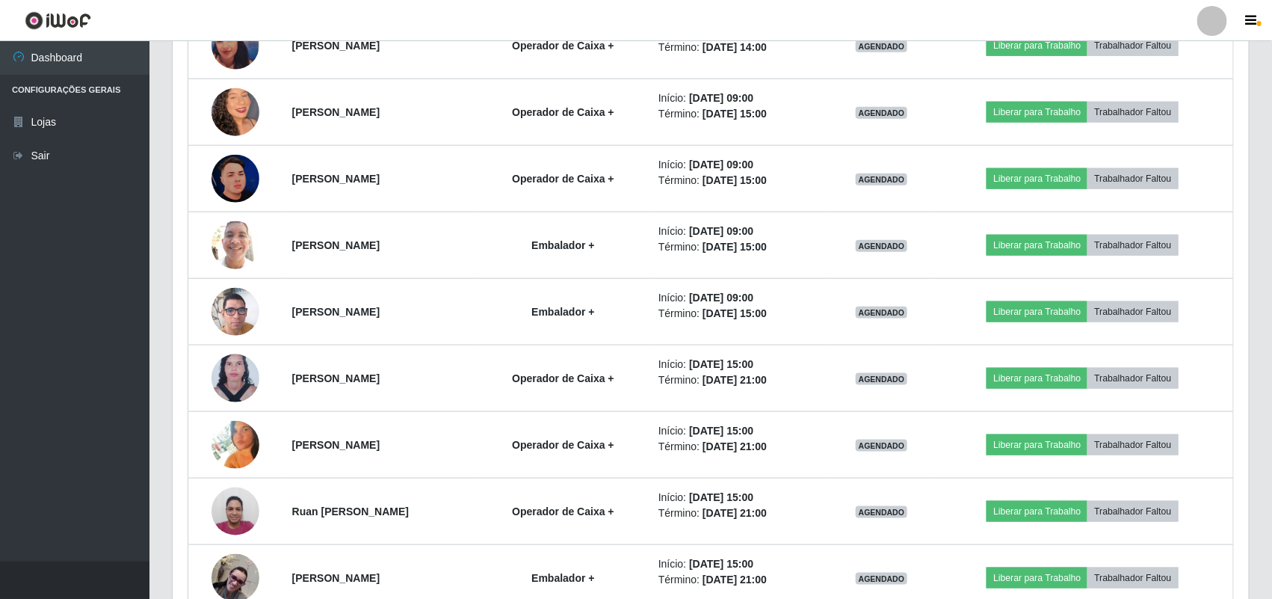
scroll to position [654, 0]
